Goal: Navigation & Orientation: Find specific page/section

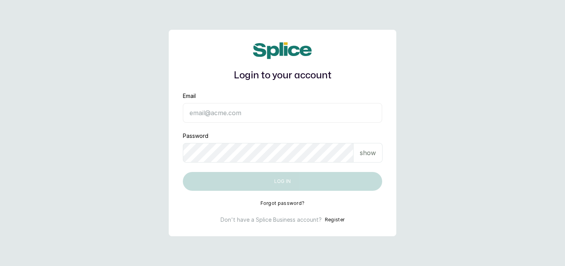
type input "[EMAIL_ADDRESS][DOMAIN_NAME]"
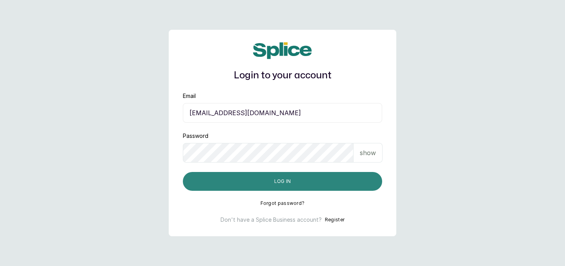
click at [267, 185] on button "Log in" at bounding box center [282, 181] width 199 height 19
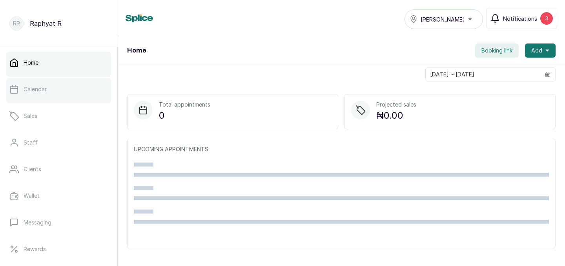
click at [44, 89] on p "Calendar" at bounding box center [35, 89] width 23 height 8
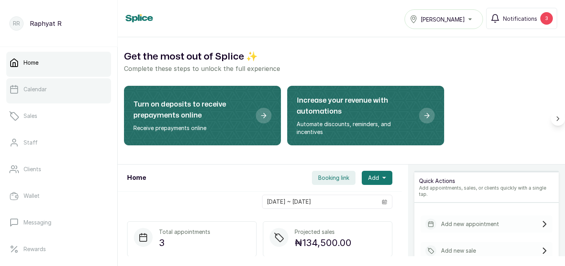
click at [70, 83] on link "Calendar" at bounding box center [58, 89] width 105 height 22
